Goal: Task Accomplishment & Management: Use online tool/utility

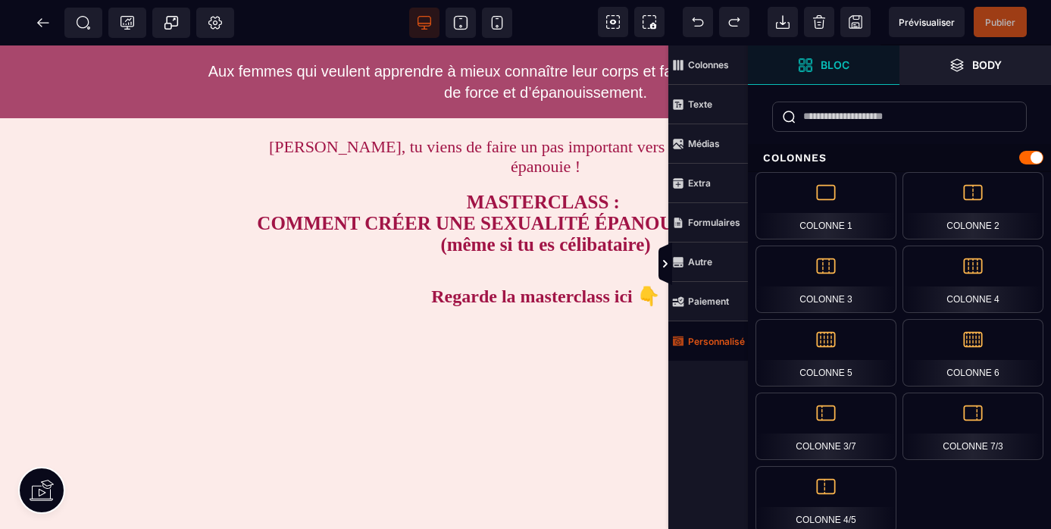
click at [705, 342] on strong "Personnalisé" at bounding box center [716, 341] width 57 height 11
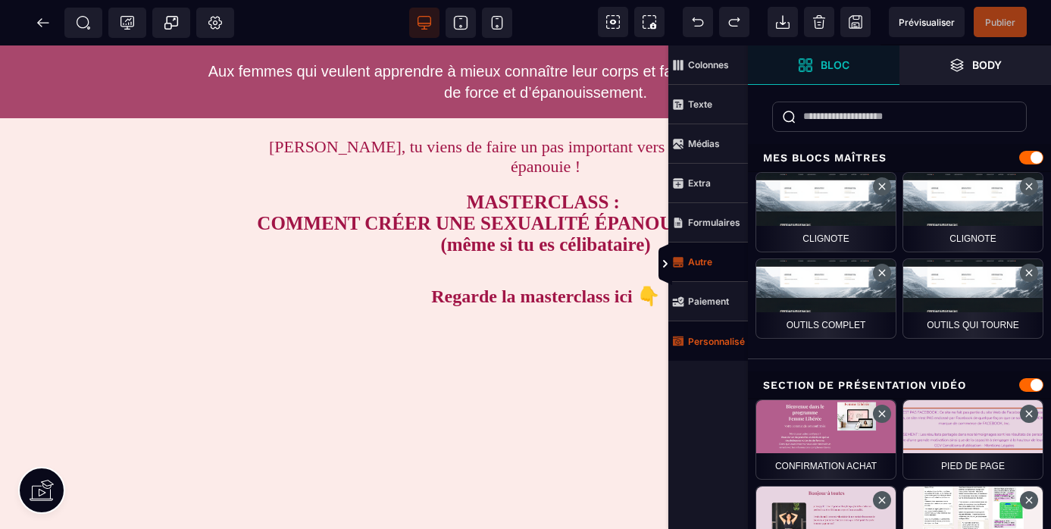
click at [698, 264] on strong "Autre" at bounding box center [700, 261] width 24 height 11
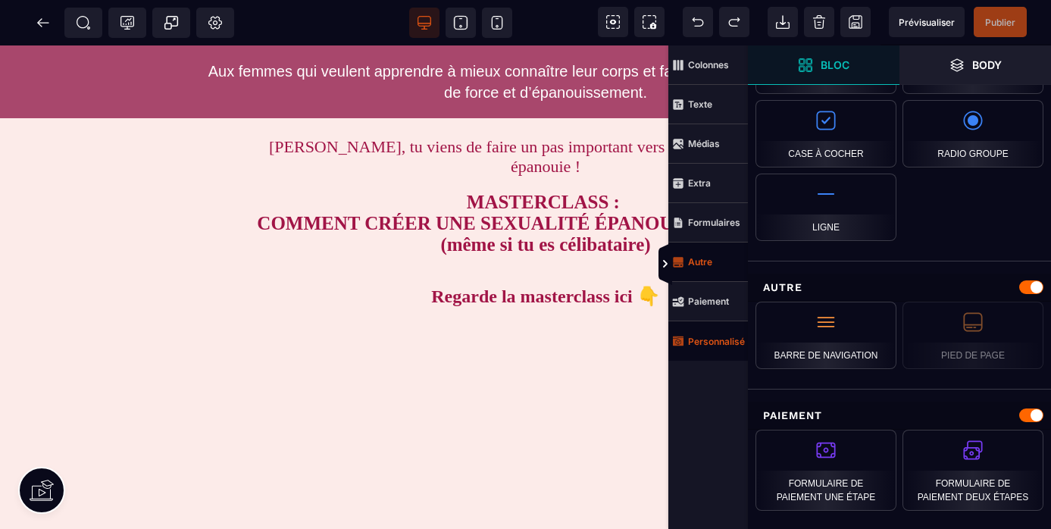
scroll to position [1336, 0]
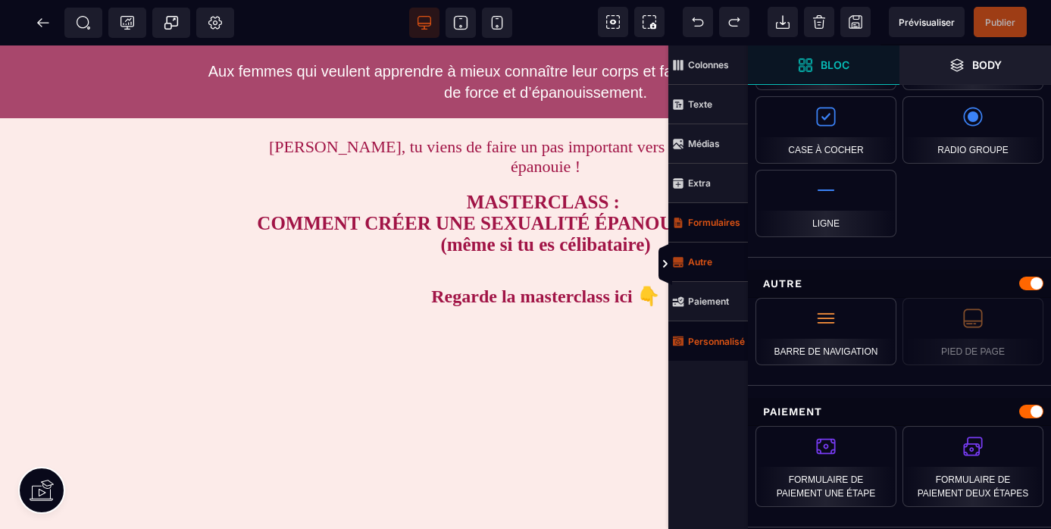
click at [699, 219] on strong "Formulaires" at bounding box center [714, 222] width 52 height 11
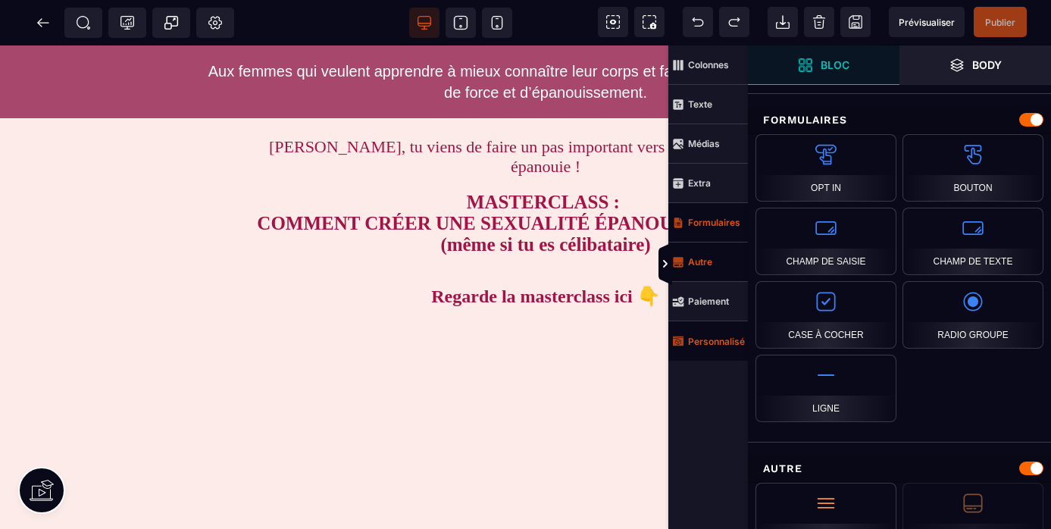
scroll to position [1151, 0]
click at [699, 187] on strong "Extra" at bounding box center [699, 182] width 23 height 11
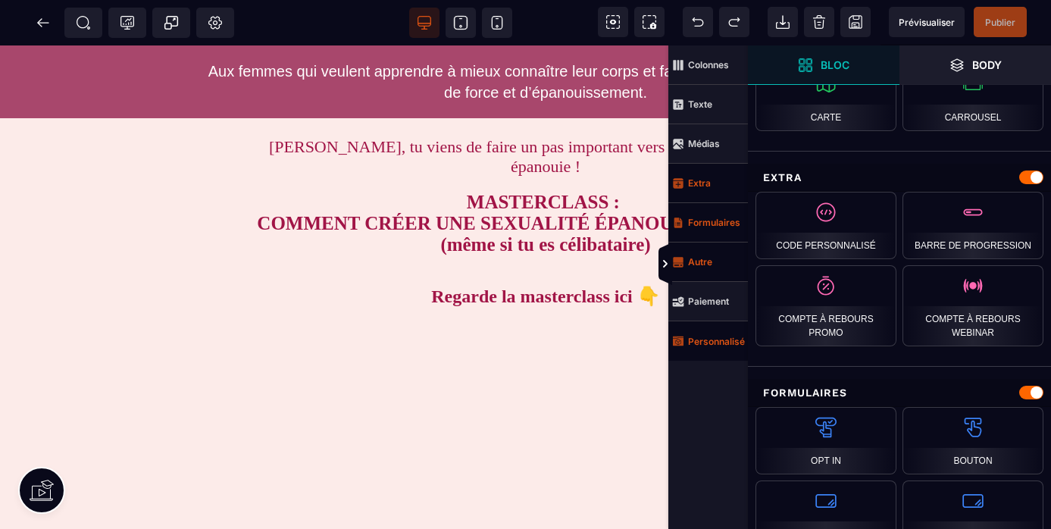
scroll to position [870, 0]
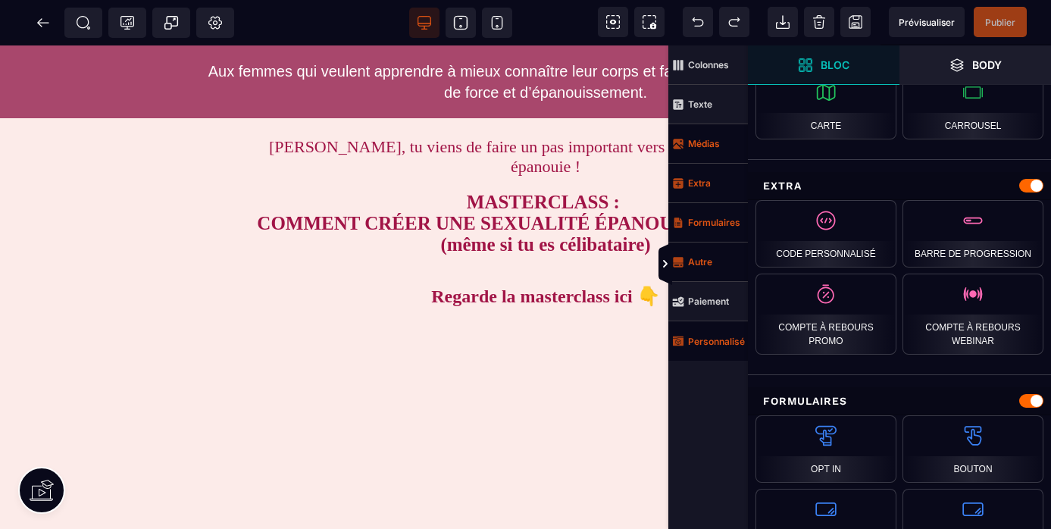
click at [696, 149] on span "Médias" at bounding box center [696, 144] width 48 height 12
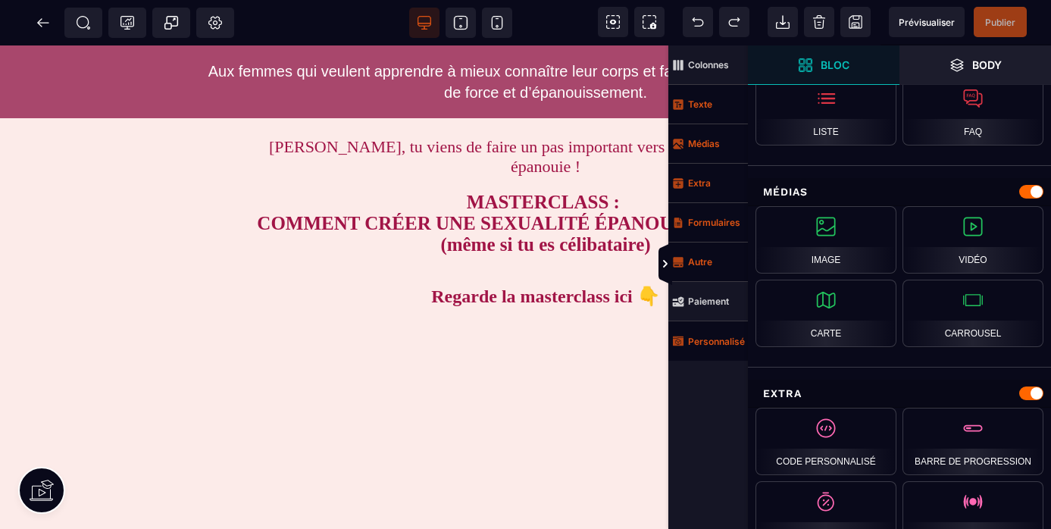
click at [702, 111] on span "Texte" at bounding box center [708, 104] width 80 height 39
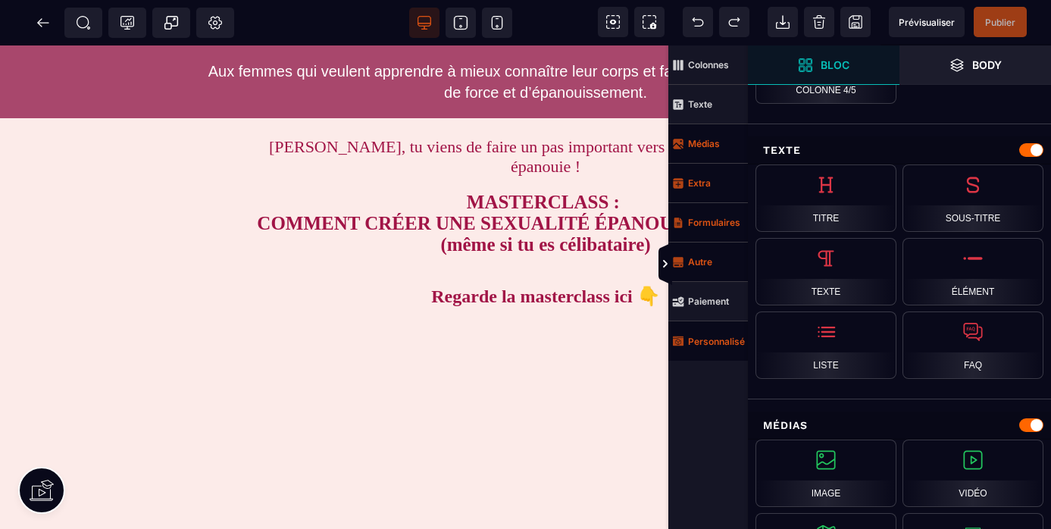
scroll to position [426, 0]
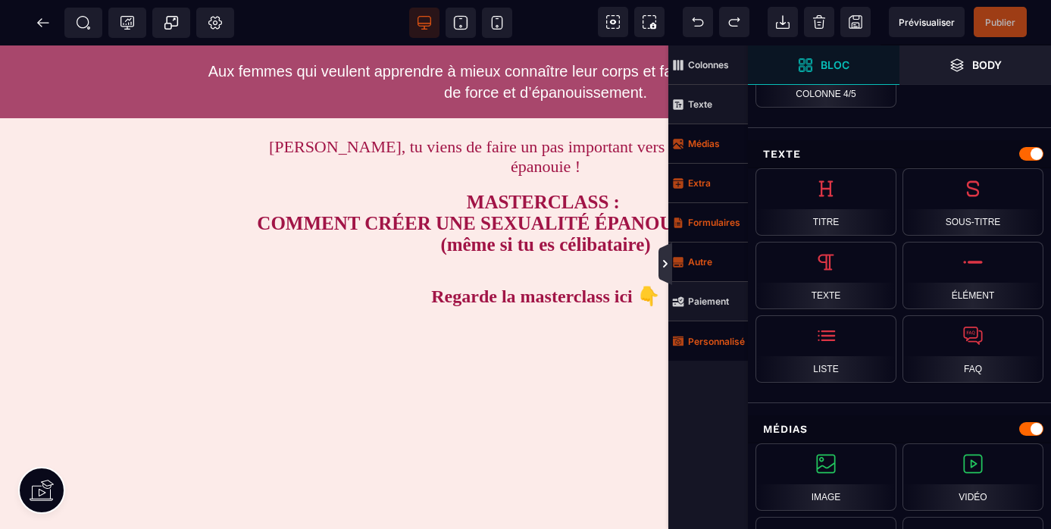
click at [664, 262] on icon at bounding box center [665, 265] width 5 height 8
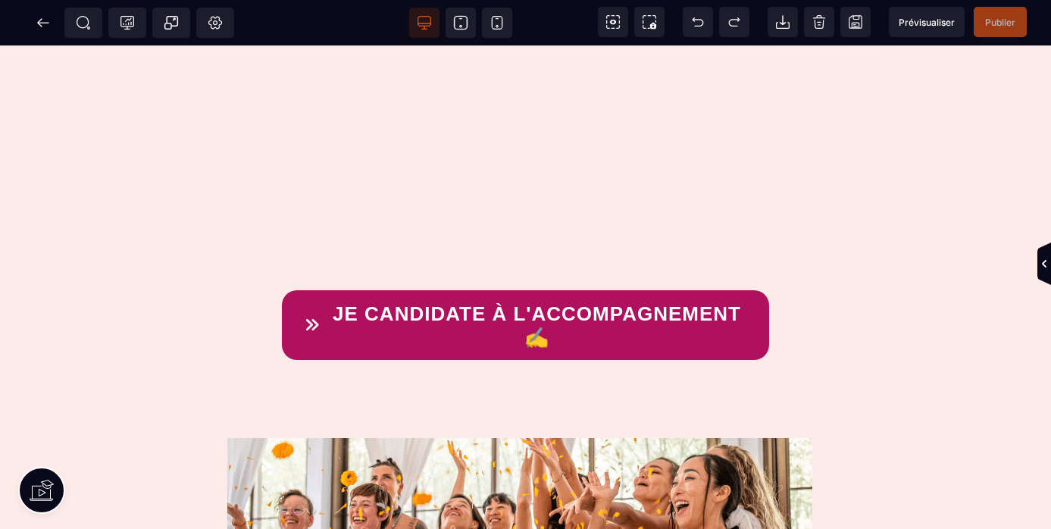
scroll to position [392, 0]
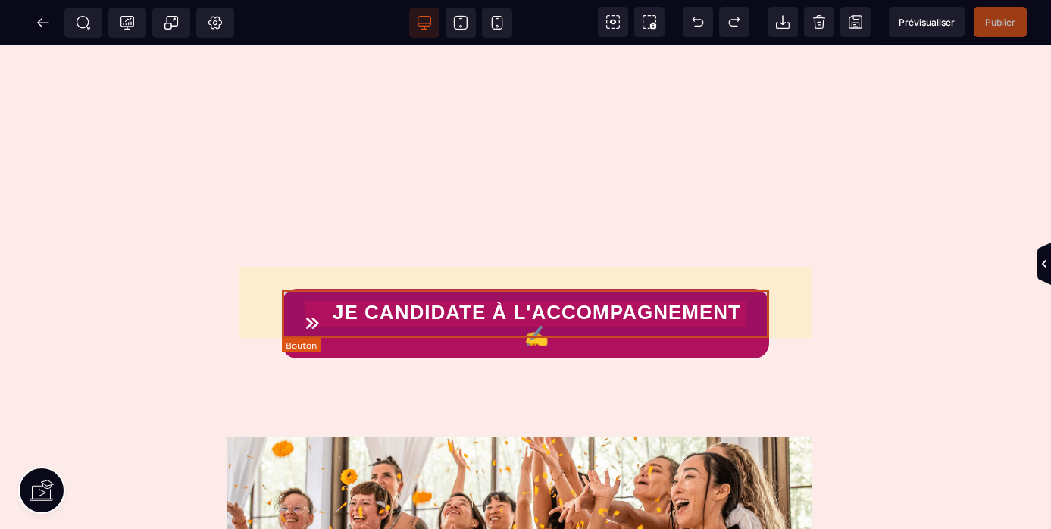
click at [708, 329] on button "JE CANDIDATE À L'ACCOMPAGNEMENT ✍️" at bounding box center [525, 324] width 487 height 70
select select "***"
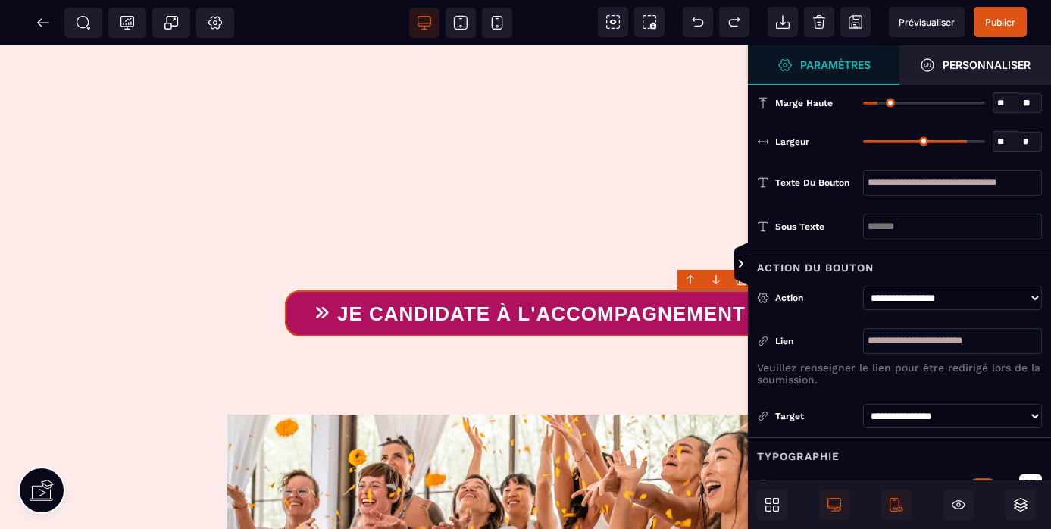
click at [1033, 297] on select "**********" at bounding box center [952, 298] width 179 height 24
click at [863, 286] on select "**********" at bounding box center [952, 298] width 179 height 24
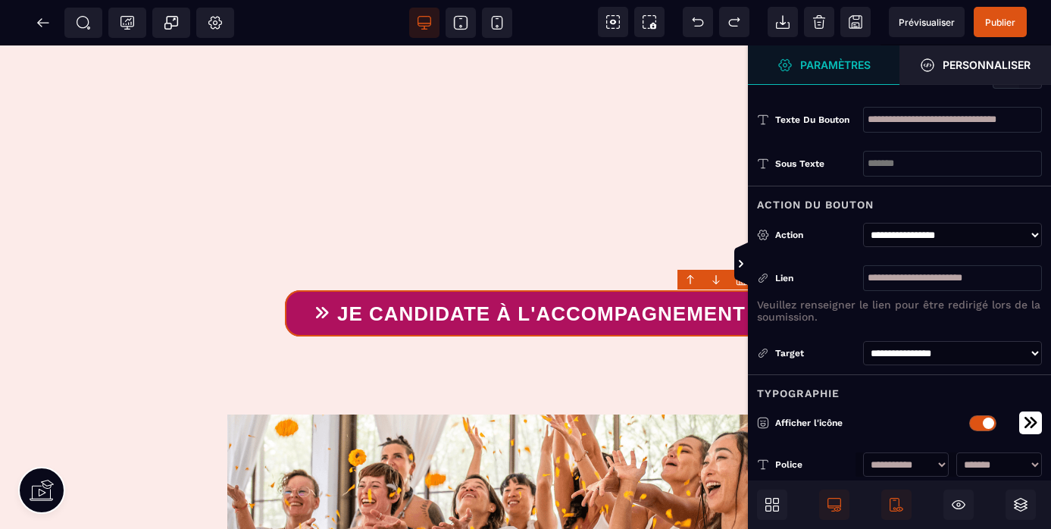
scroll to position [64, 0]
click at [739, 264] on icon at bounding box center [741, 264] width 12 height 12
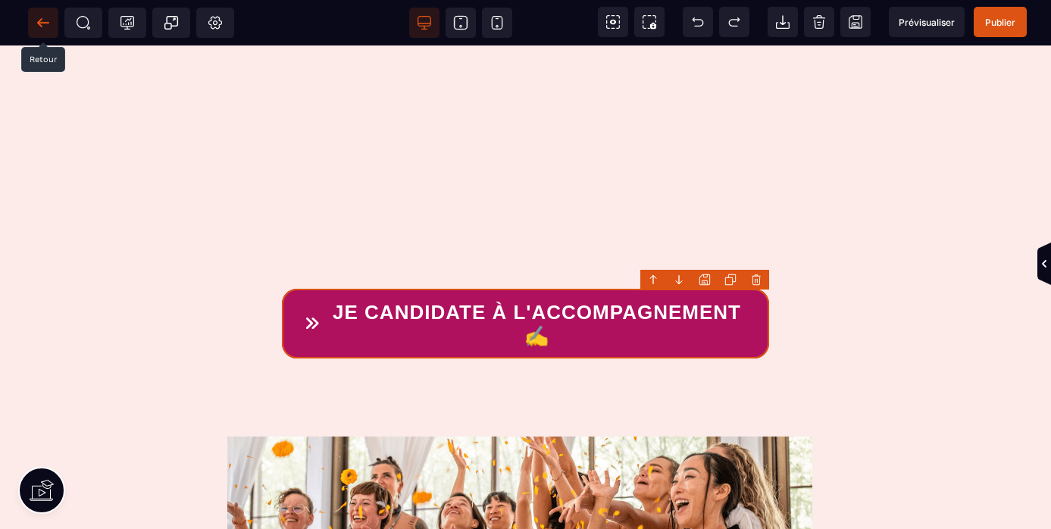
click at [44, 23] on icon at bounding box center [43, 22] width 15 height 15
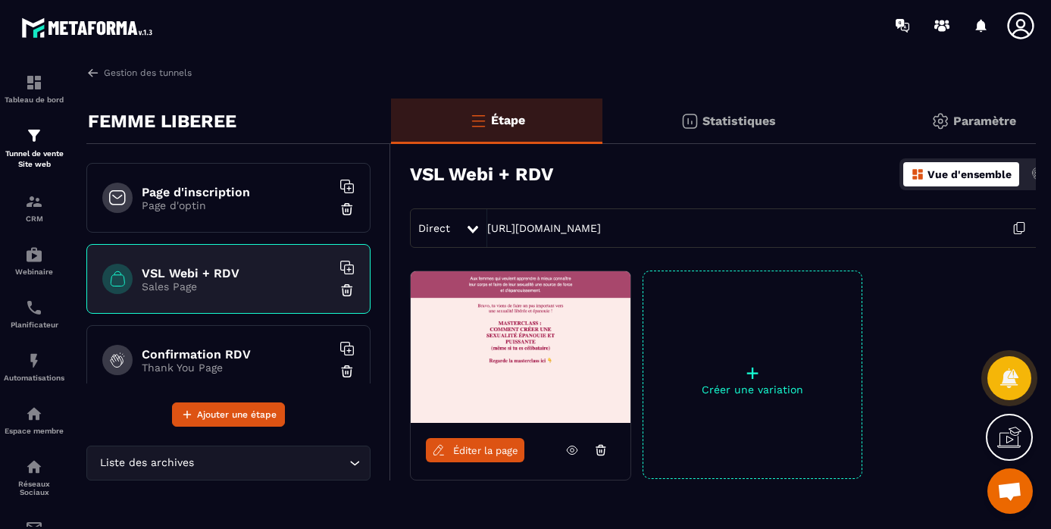
click at [1017, 492] on span "Ouvrir le chat" at bounding box center [1009, 492] width 25 height 21
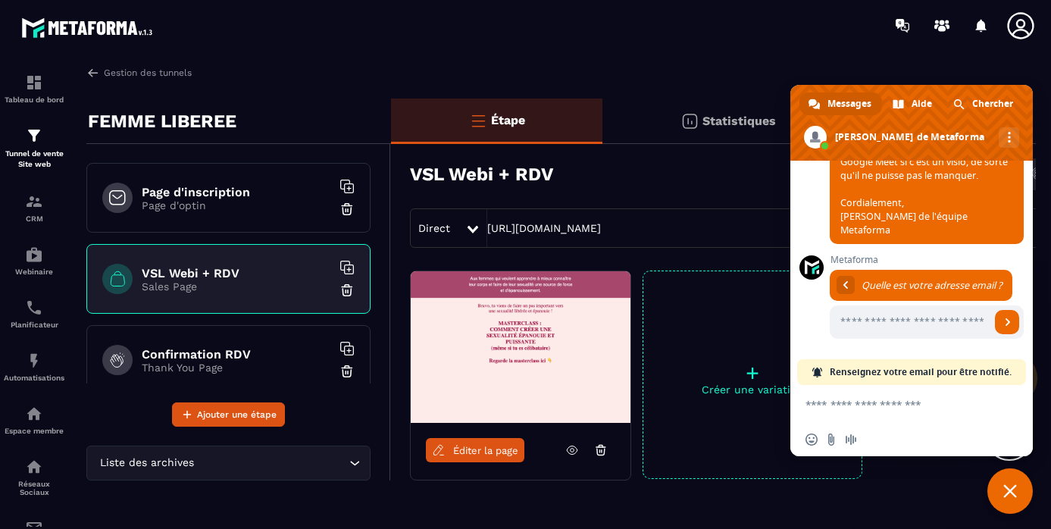
click at [883, 402] on textarea "Entrez votre message..." at bounding box center [894, 405] width 179 height 14
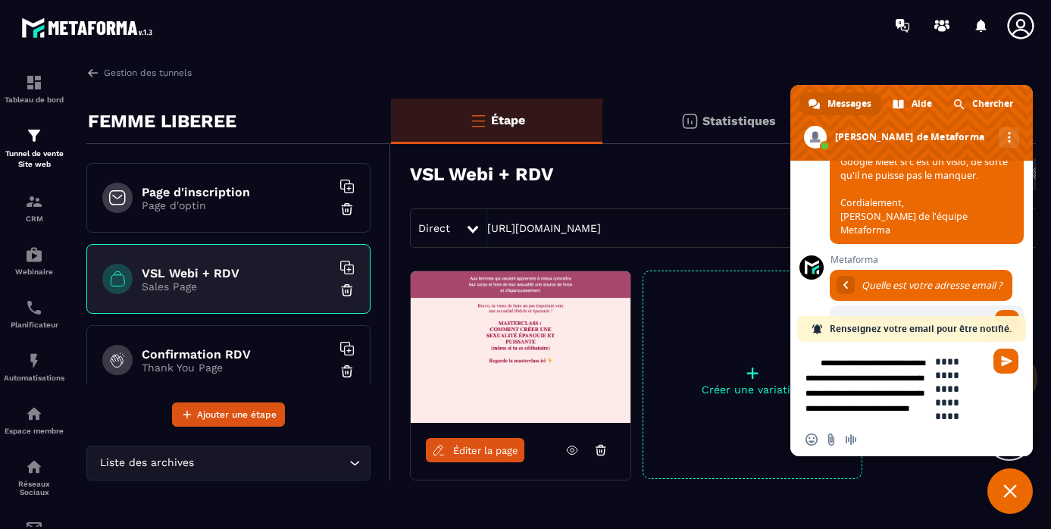
click at [935, 364] on textarea "**********" at bounding box center [959, 389] width 49 height 68
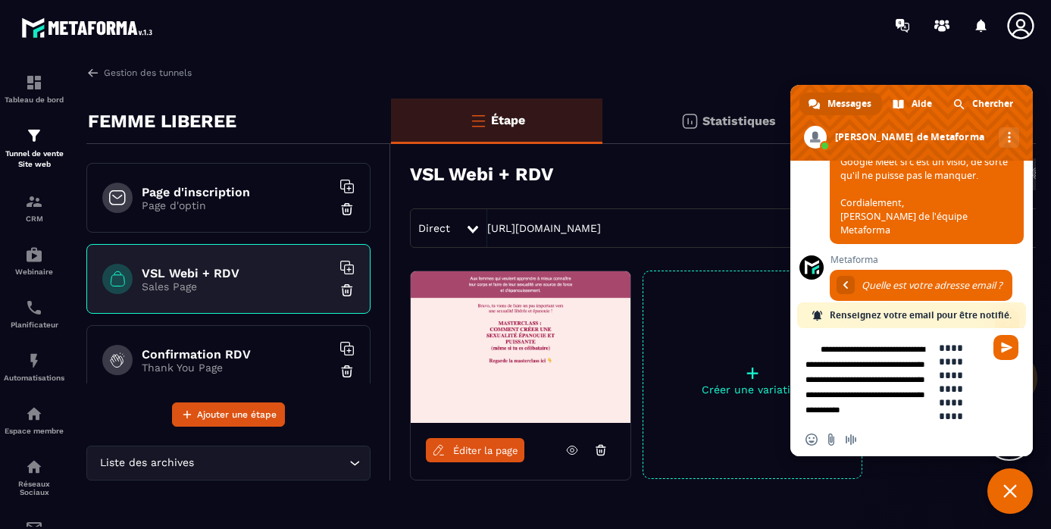
click at [939, 416] on textarea "**********" at bounding box center [961, 382] width 45 height 82
type textarea "**********"
click at [1005, 344] on span "Envoyer" at bounding box center [1006, 347] width 11 height 11
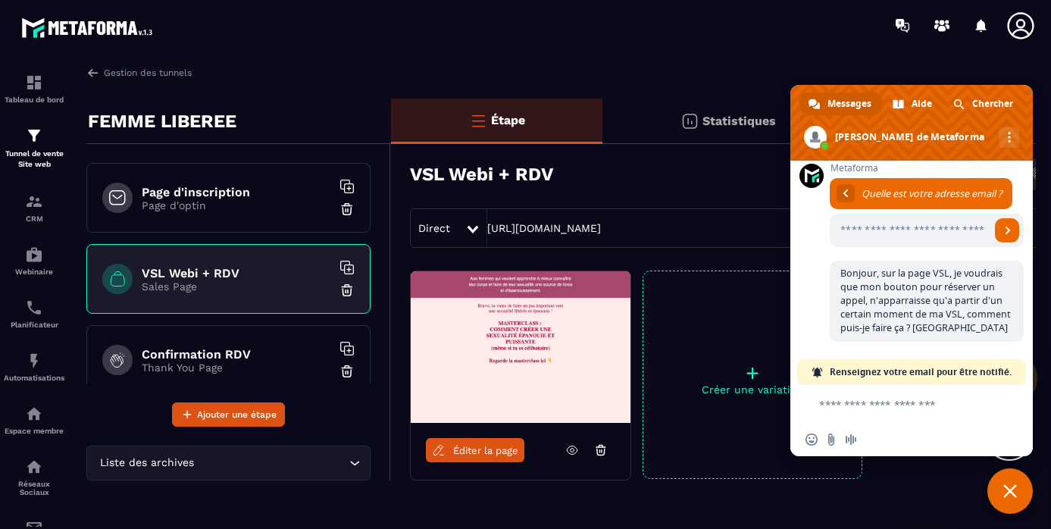
scroll to position [994, 0]
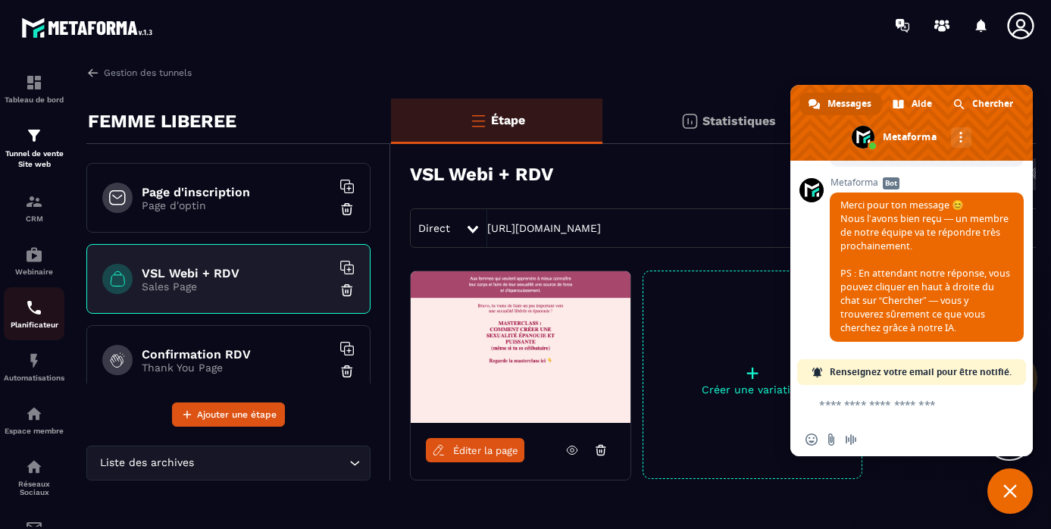
click at [36, 305] on img at bounding box center [34, 307] width 18 height 18
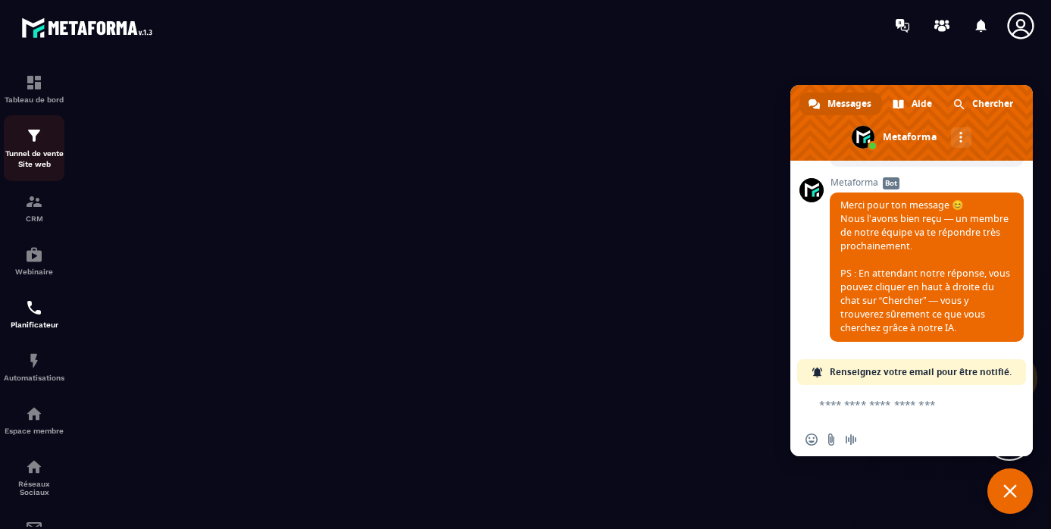
click at [27, 145] on img at bounding box center [34, 136] width 18 height 18
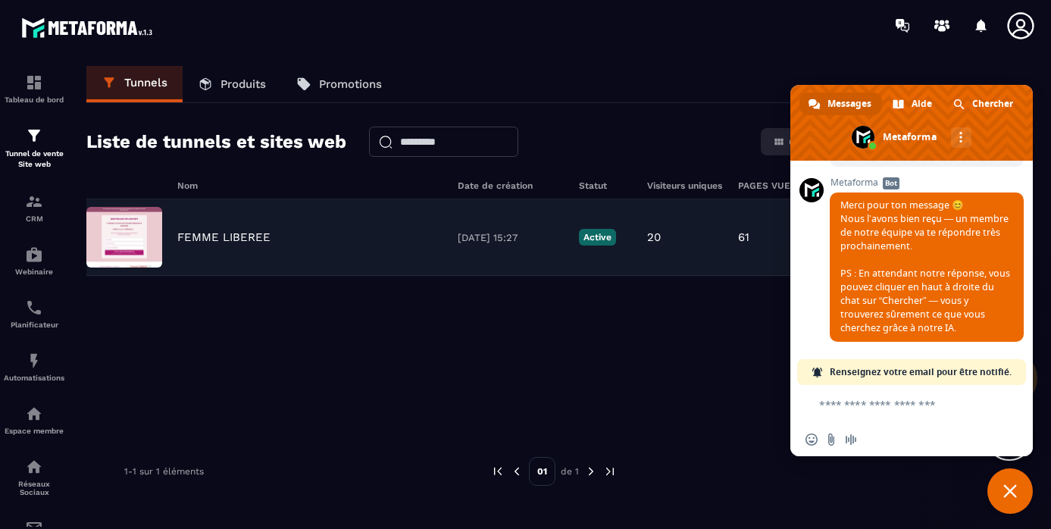
click at [243, 239] on p "FEMME LIBEREE" at bounding box center [223, 237] width 93 height 14
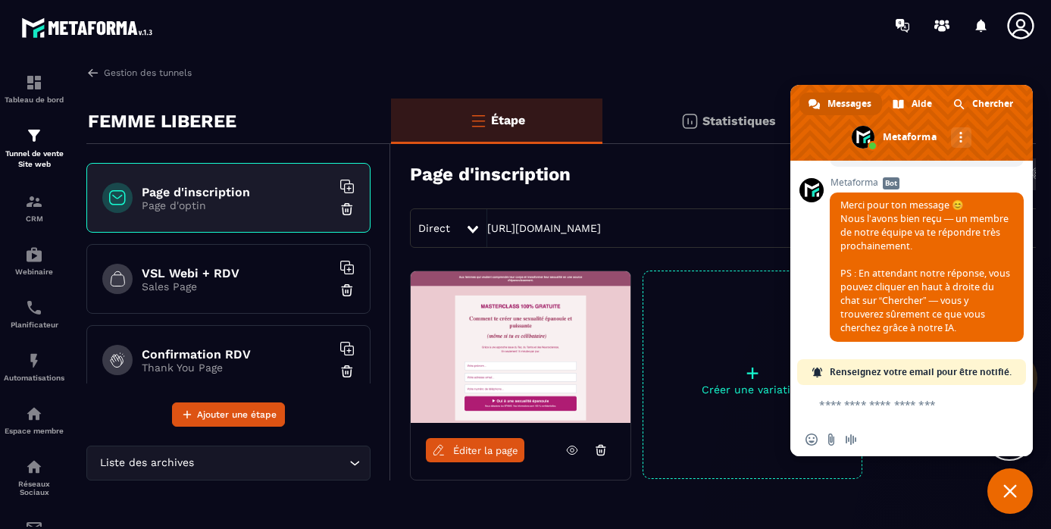
click at [200, 273] on h6 "VSL Webi + RDV" at bounding box center [236, 273] width 189 height 14
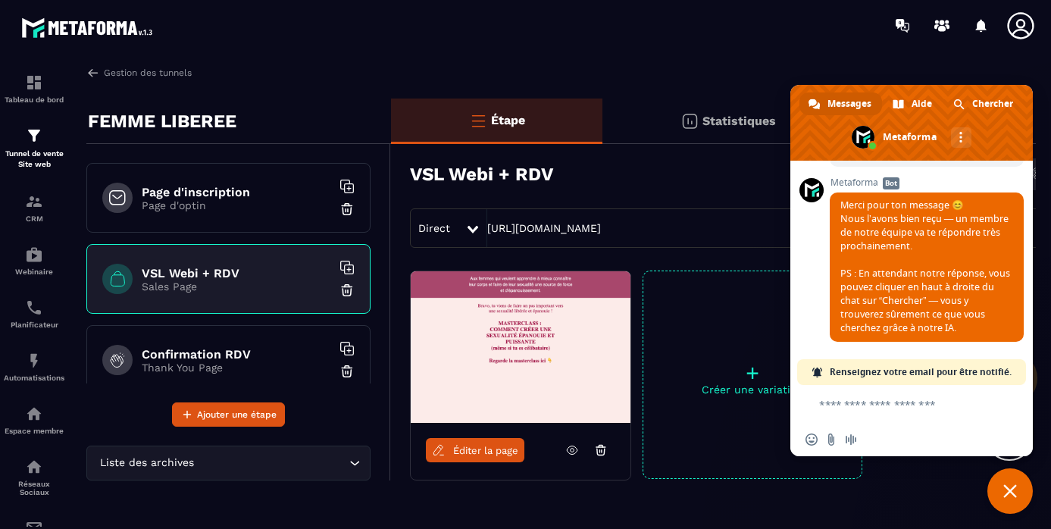
click at [494, 452] on span "Éditer la page" at bounding box center [485, 450] width 65 height 11
